Goal: Task Accomplishment & Management: Manage account settings

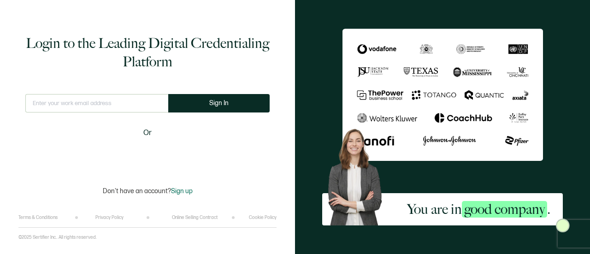
click at [83, 102] on input "text" at bounding box center [96, 103] width 143 height 18
type input "[EMAIL_ADDRESS][PERSON_NAME][DOMAIN_NAME]"
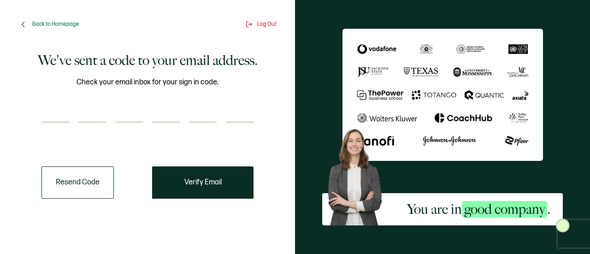
click at [60, 116] on input "number" at bounding box center [55, 113] width 28 height 18
paste input "1"
type input "1"
type input "7"
type input "8"
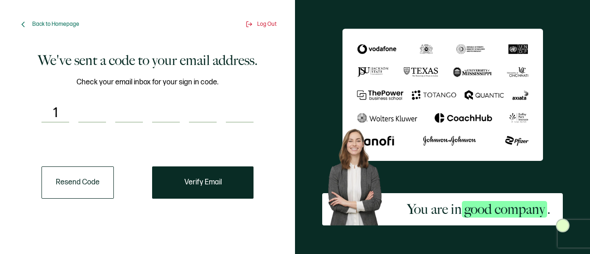
type input "6"
type input "0"
type input "9"
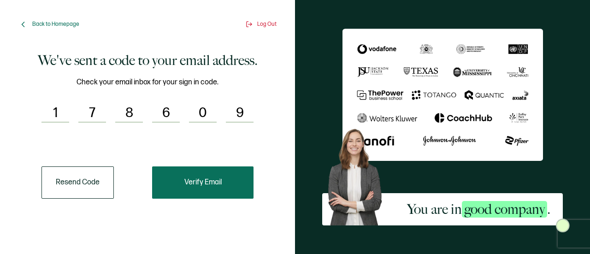
click at [182, 188] on button "Verify Email" at bounding box center [202, 182] width 101 height 32
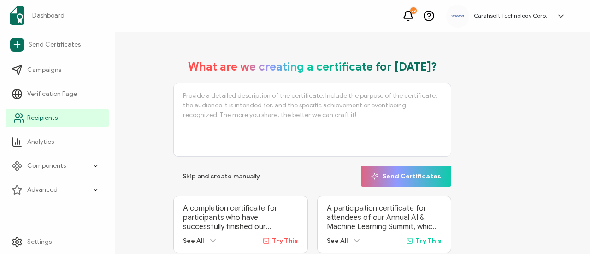
click at [47, 120] on span "Recipients" at bounding box center [42, 117] width 30 height 9
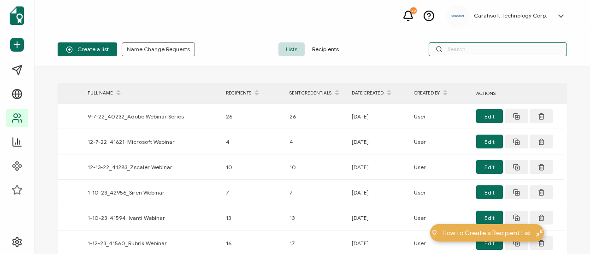
click at [489, 52] on input "text" at bounding box center [498, 49] width 138 height 14
paste input "marlon_lewis11@hotmail"
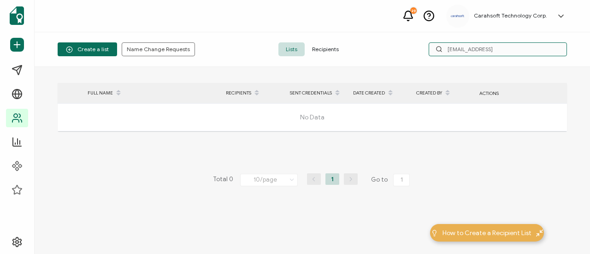
click at [448, 52] on input "marlon_lewis11@hotmail" at bounding box center [498, 49] width 138 height 14
click at [397, 63] on div "Create a list Name Change Requests Lists Recipients marlon_lewis11@hotmail" at bounding box center [313, 49] width 556 height 35
drag, startPoint x: 515, startPoint y: 49, endPoint x: 466, endPoint y: 52, distance: 49.9
click at [466, 52] on input "marlon_lewis11@hotmail" at bounding box center [498, 49] width 138 height 14
type input "marlon"
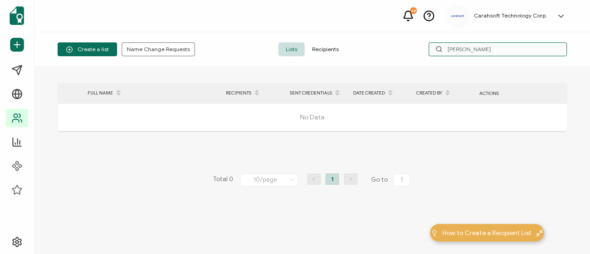
drag, startPoint x: 479, startPoint y: 52, endPoint x: 395, endPoint y: 41, distance: 84.6
click at [396, 45] on div "Create a list Name Change Requests Lists Recipients marlon" at bounding box center [313, 49] width 556 height 35
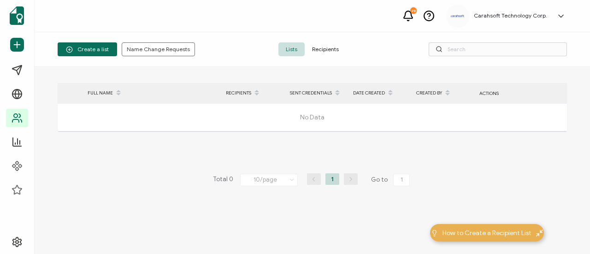
drag, startPoint x: 393, startPoint y: 39, endPoint x: 437, endPoint y: 82, distance: 61.0
click at [436, 44] on div "Create a list Name Change Requests Lists Recipients" at bounding box center [313, 49] width 556 height 35
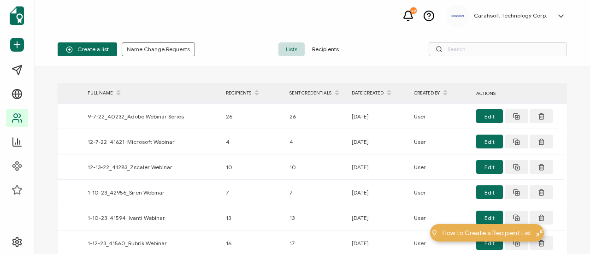
click at [204, 70] on div "> FULL NAME RECIPIENTS SENT CREDENTIALS DATE CREATED CREATED BY ACTIONS 9-7-22_…" at bounding box center [313, 160] width 556 height 187
click at [326, 47] on span "Recipients" at bounding box center [325, 49] width 41 height 14
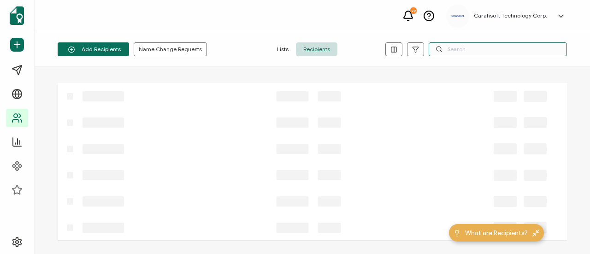
click at [492, 48] on input "text" at bounding box center [498, 49] width 138 height 14
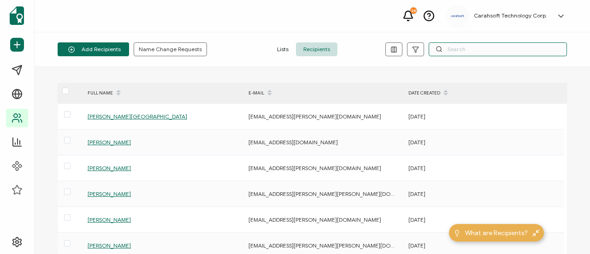
paste input "marlon_lewis11@hotmail"
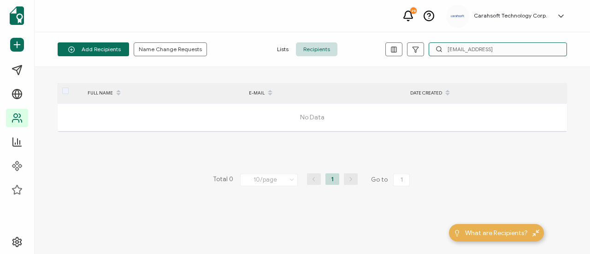
click at [447, 49] on input "marlon_lewis11@hotmail" at bounding box center [498, 49] width 138 height 14
type input "marlon_lewis11@hotmail"
click at [363, 67] on div "FULL NAME E-MAIL DATE CREATED No Data Total 0 10/page 10/page 20/page 50/page 1…" at bounding box center [313, 160] width 556 height 187
click at [320, 52] on span "Recipients" at bounding box center [316, 49] width 41 height 14
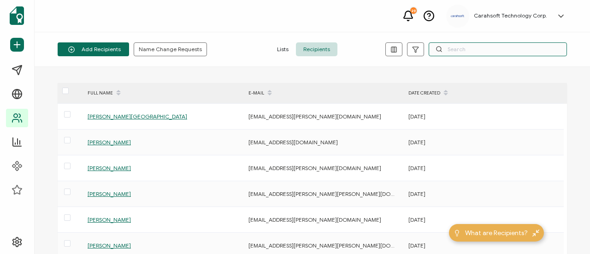
click at [453, 47] on input "text" at bounding box center [498, 49] width 138 height 14
paste input "marlon_lewis11@hotmail"
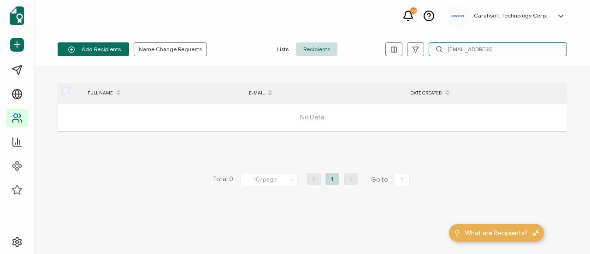
drag, startPoint x: 522, startPoint y: 47, endPoint x: 465, endPoint y: 49, distance: 56.8
click at [465, 49] on input "marlon_lewis11@hotmail" at bounding box center [498, 49] width 138 height 14
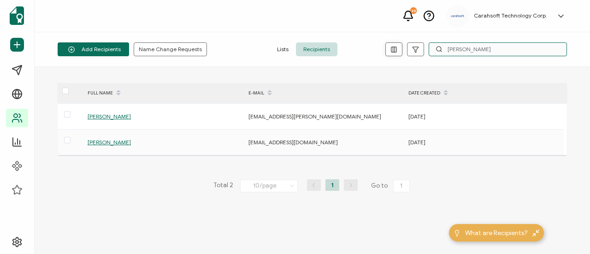
drag, startPoint x: 470, startPoint y: 47, endPoint x: 402, endPoint y: 48, distance: 68.7
click at [402, 48] on div "marlon" at bounding box center [476, 49] width 182 height 14
paste input "jamz02@gmail.com"
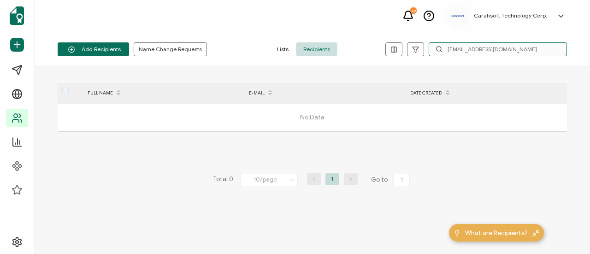
drag, startPoint x: 526, startPoint y: 50, endPoint x: 445, endPoint y: 47, distance: 80.8
click at [444, 48] on input "marlonjamz02@gmail.com" at bounding box center [498, 49] width 138 height 14
type input "marlon le"
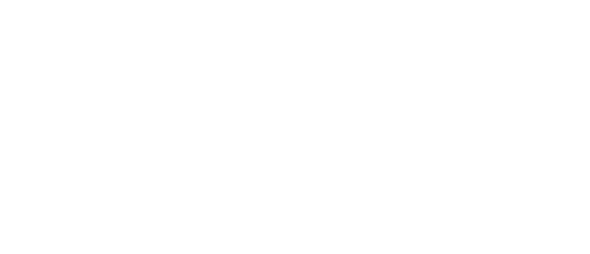
scroll to position [210, 0]
